Goal: Book appointment/travel/reservation

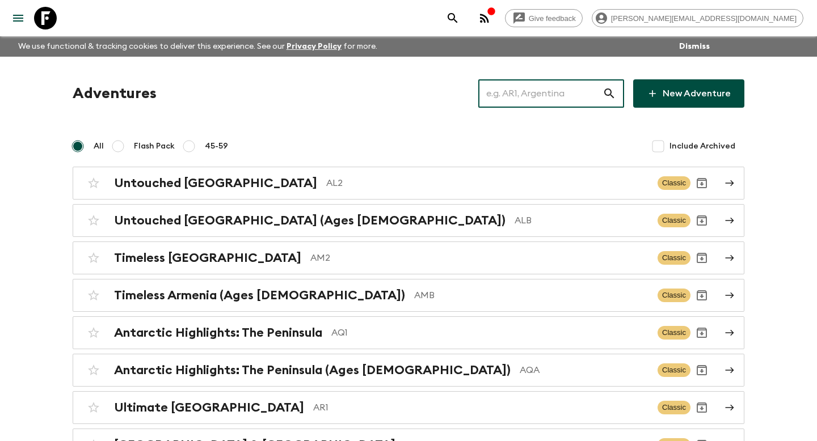
click at [537, 91] on input "text" at bounding box center [540, 94] width 124 height 32
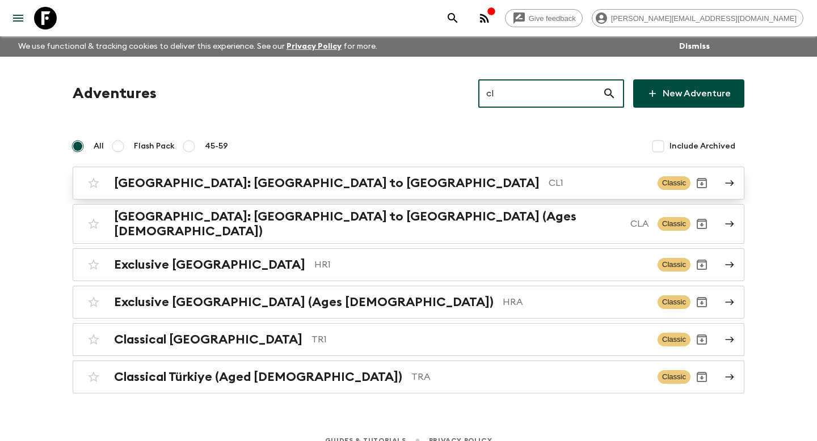
type input "cl"
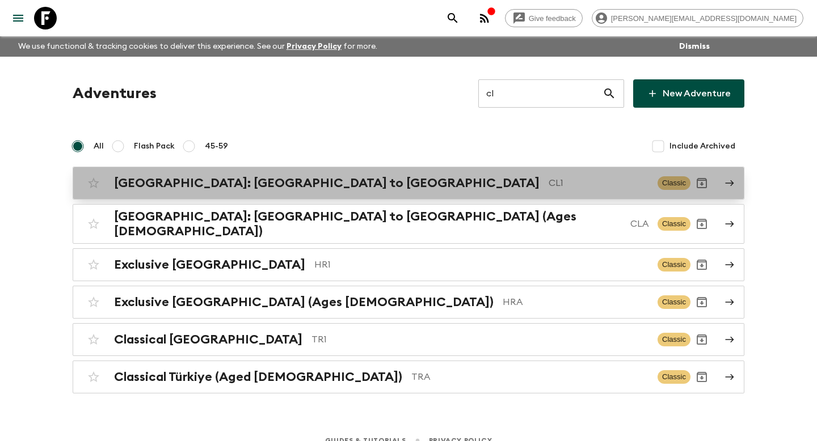
click at [497, 172] on div "[GEOGRAPHIC_DATA]: [GEOGRAPHIC_DATA] to Patagonia CL1 Classic" at bounding box center [386, 183] width 608 height 23
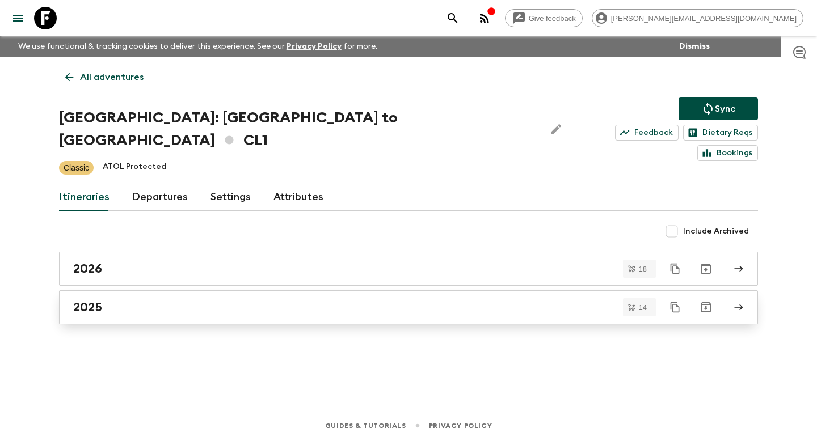
click at [183, 300] on div "2025" at bounding box center [397, 307] width 649 height 15
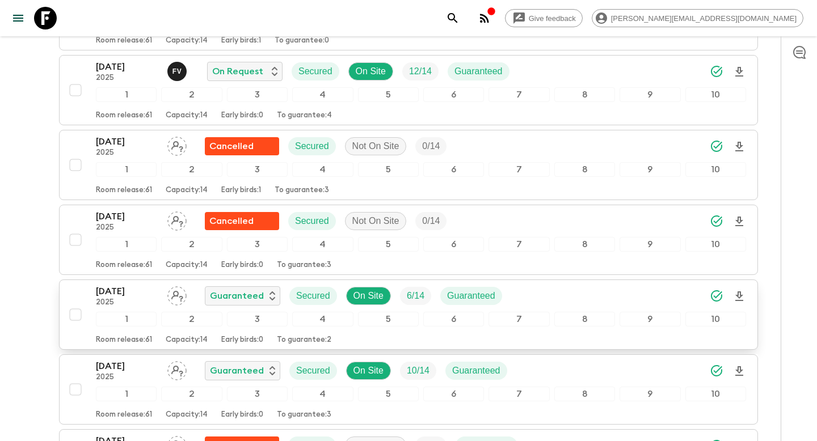
scroll to position [885, 0]
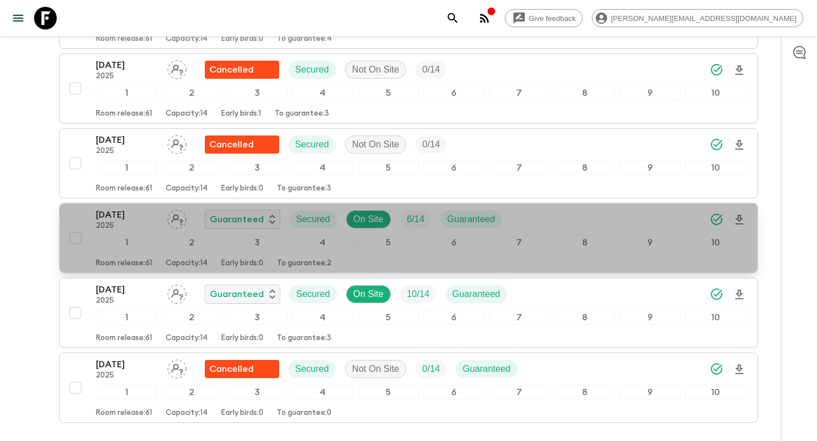
click at [280, 255] on div "Room release: 61 Capacity: 14 Early birds: 0 To guarantee: 2" at bounding box center [421, 262] width 650 height 14
